Goal: Complete application form

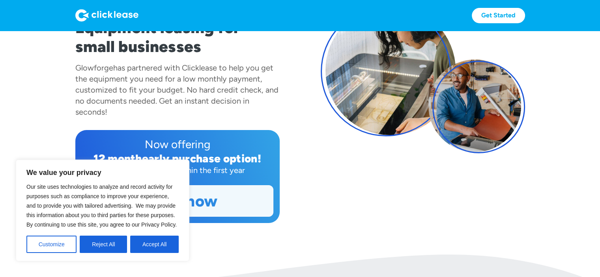
scroll to position [158, 0]
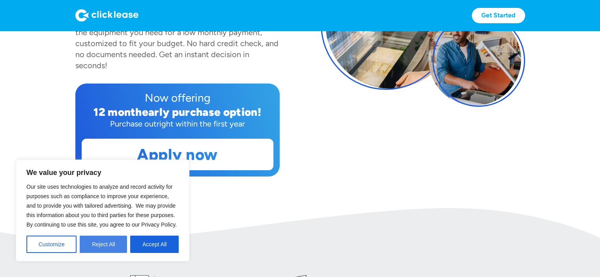
click at [104, 245] on button "Reject All" at bounding box center [103, 244] width 47 height 17
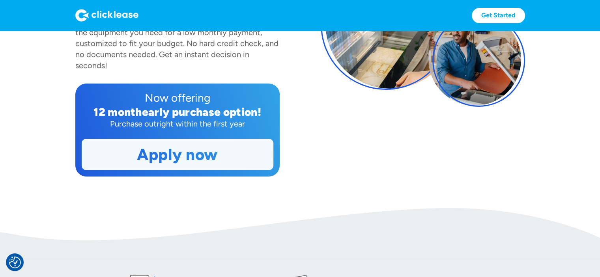
click at [174, 159] on link "Apply now" at bounding box center [177, 154] width 191 height 31
